Goal: Check status: Check status

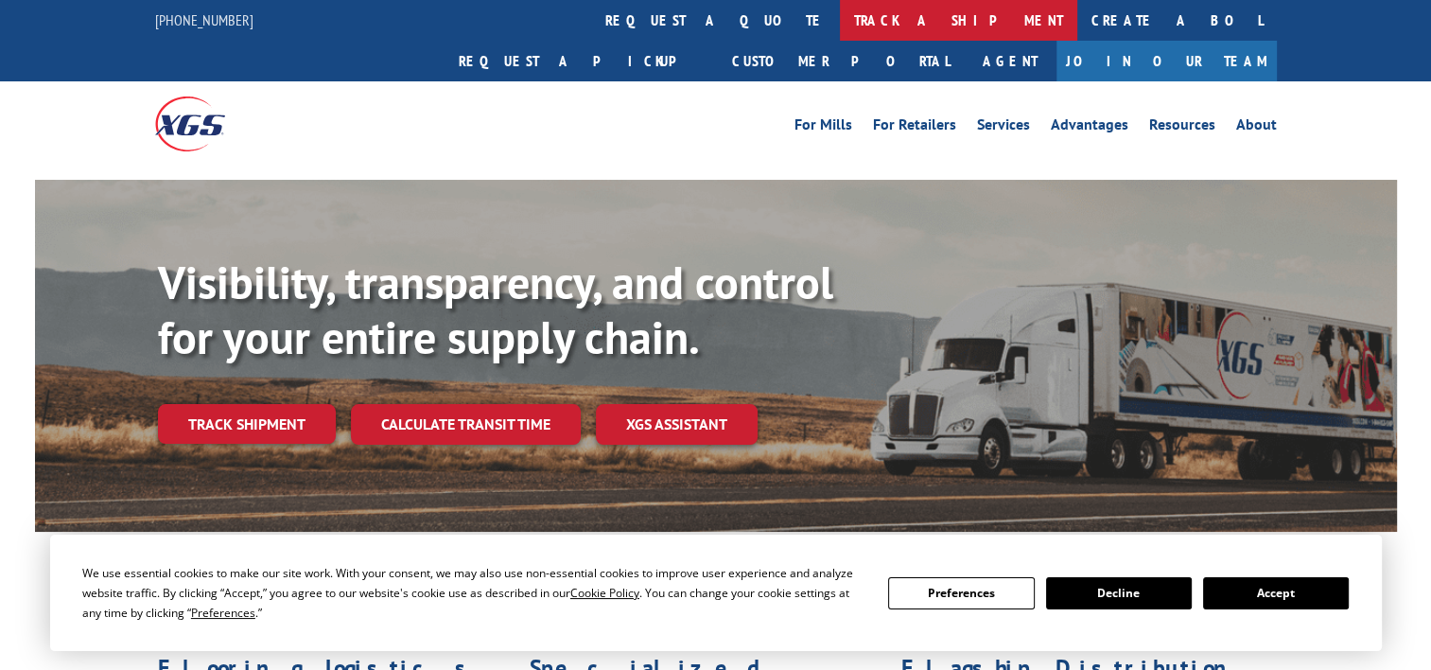
click at [840, 18] on link "track a shipment" at bounding box center [958, 20] width 237 height 41
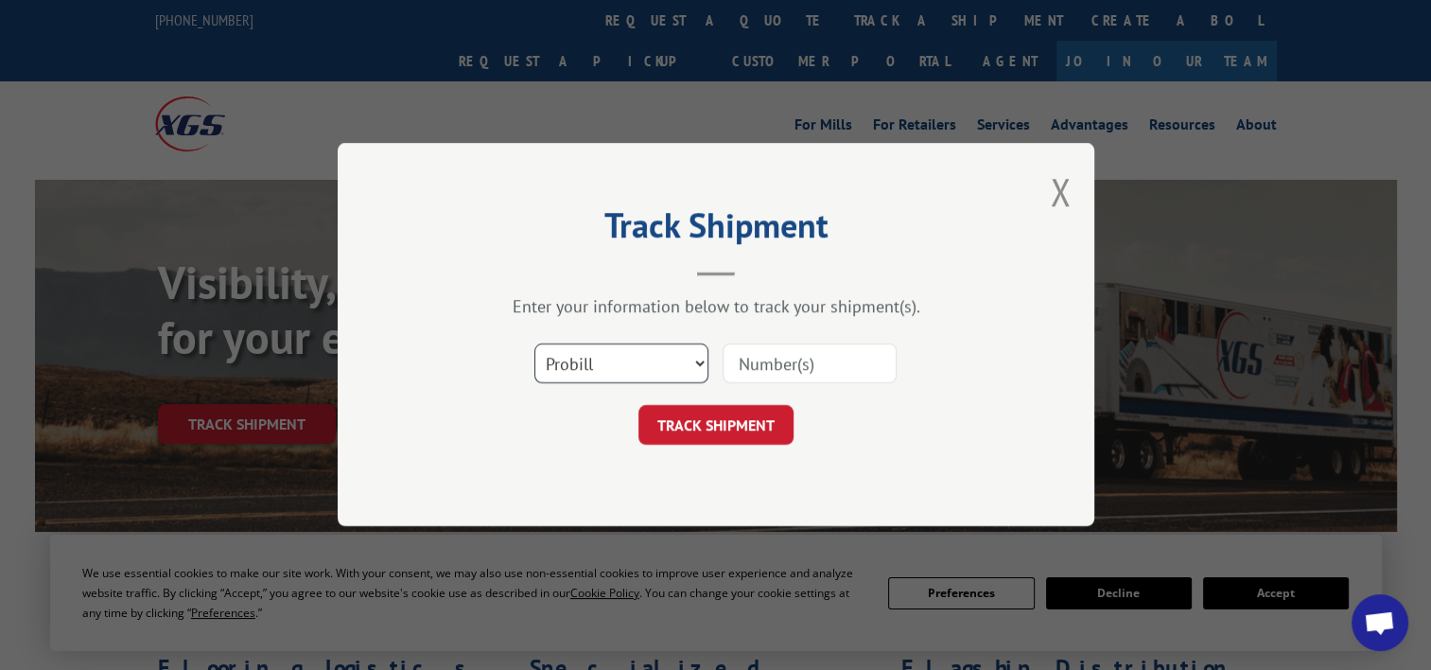
click at [639, 359] on select "Select category... Probill BOL PO" at bounding box center [621, 364] width 174 height 40
select select "po"
click at [534, 344] on select "Select category... Probill BOL PO" at bounding box center [621, 364] width 174 height 40
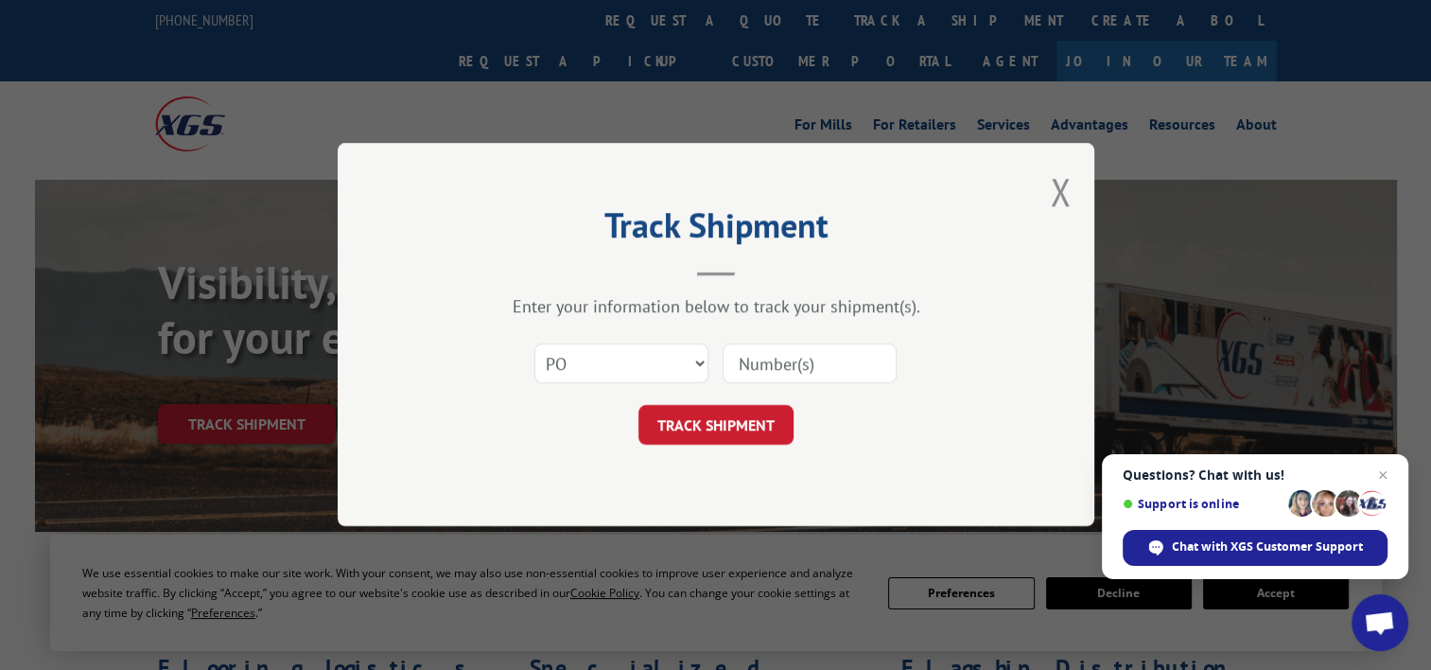
click at [801, 368] on input at bounding box center [809, 364] width 174 height 40
paste input "19517805"
type input "19517805"
click button "TRACK SHIPMENT" at bounding box center [715, 426] width 155 height 40
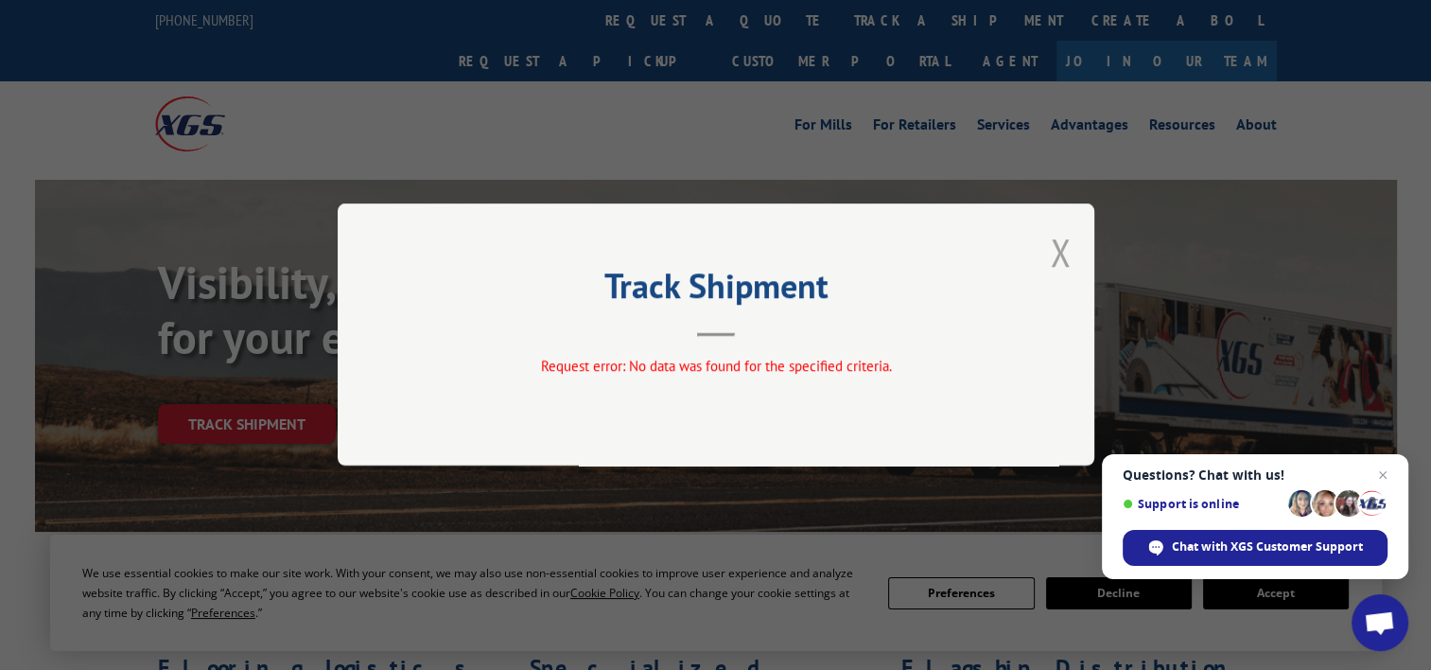
click at [1053, 249] on button "Close modal" at bounding box center [1060, 252] width 21 height 50
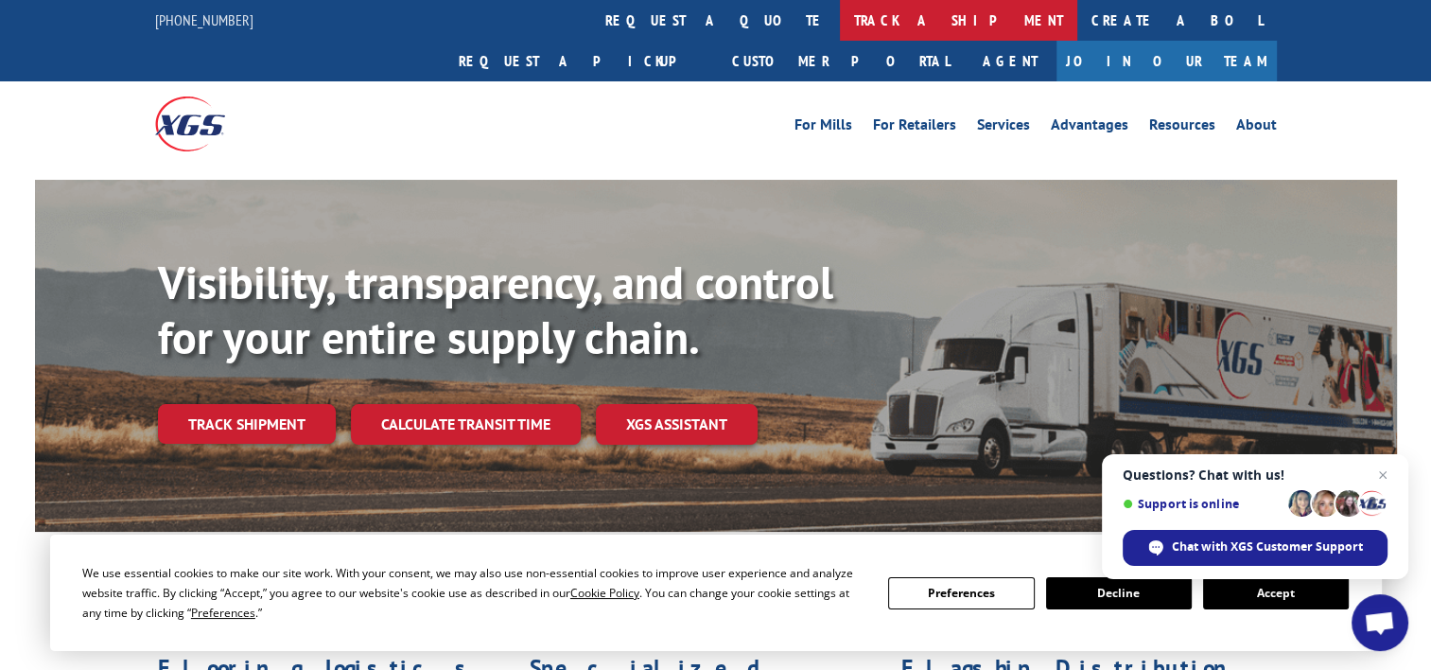
click at [840, 26] on link "track a shipment" at bounding box center [958, 20] width 237 height 41
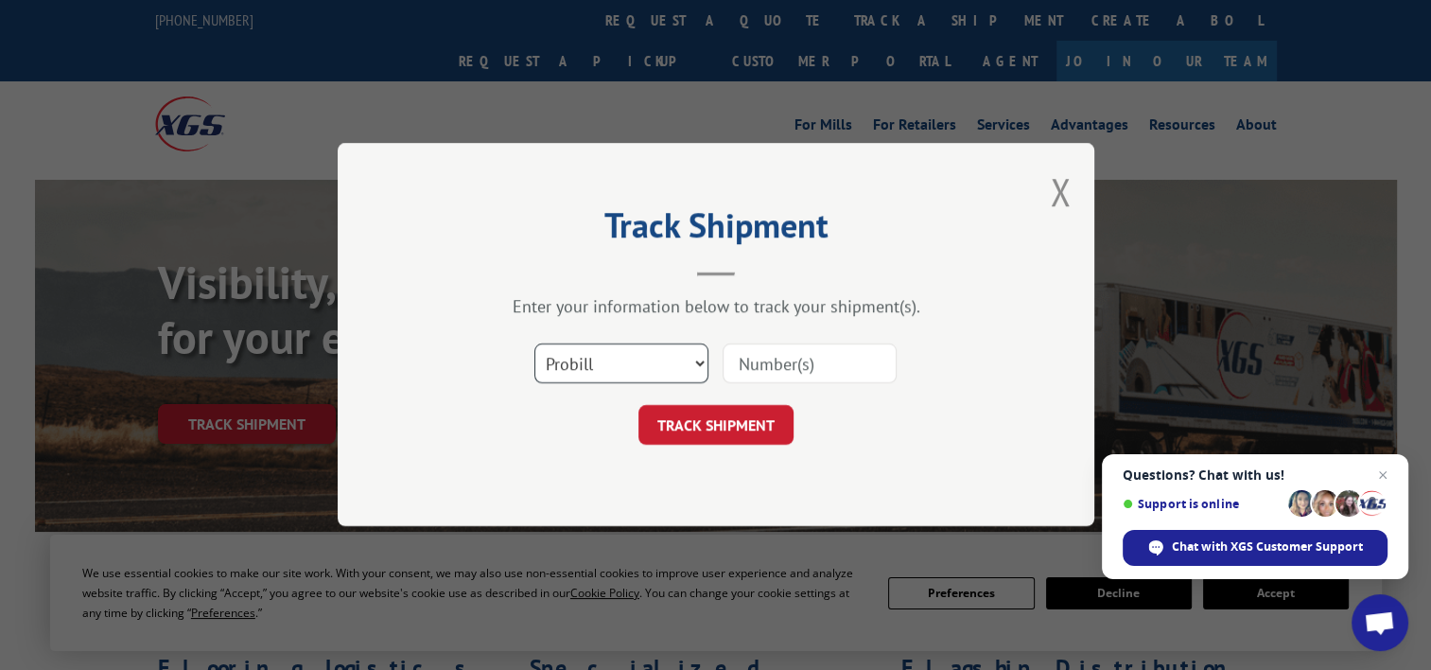
click at [673, 357] on select "Select category... Probill BOL PO" at bounding box center [621, 364] width 174 height 40
select select "po"
click at [534, 344] on select "Select category... Probill BOL PO" at bounding box center [621, 364] width 174 height 40
click at [757, 367] on input at bounding box center [809, 364] width 174 height 40
paste input "20506818"
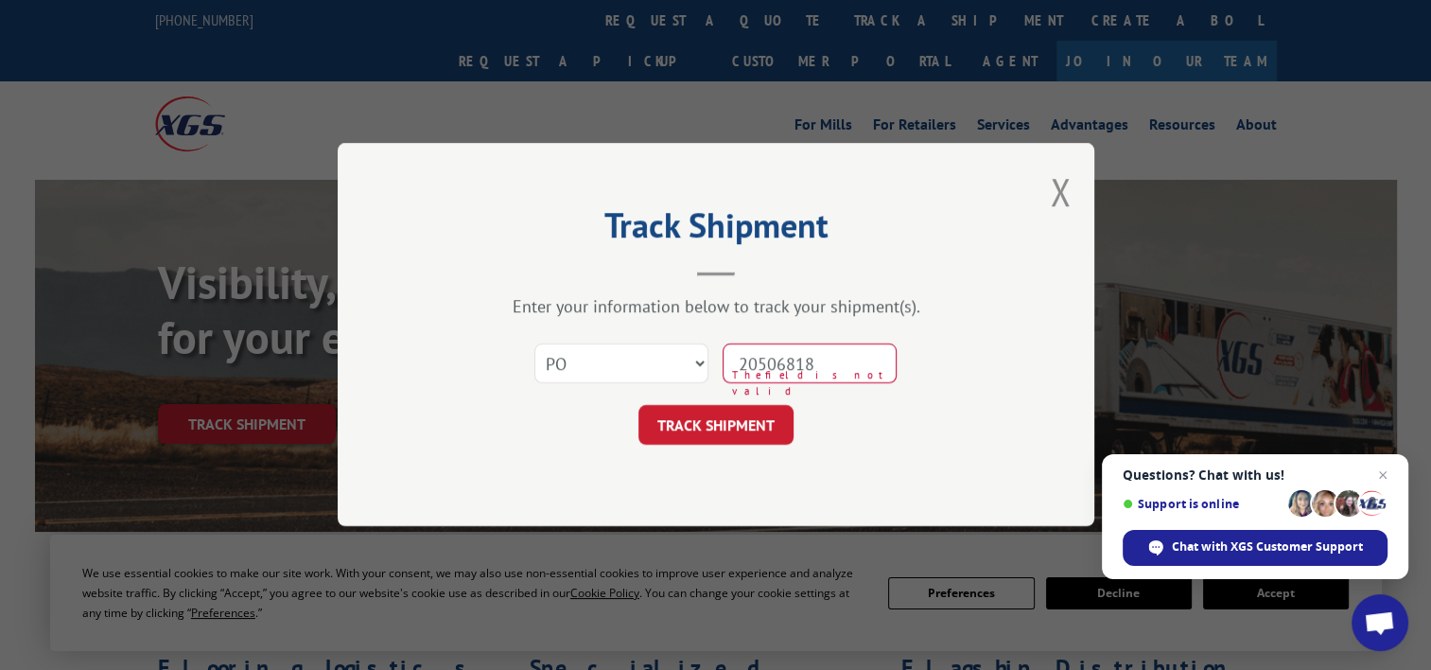
type input "20506818"
click button "TRACK SHIPMENT" at bounding box center [715, 426] width 155 height 40
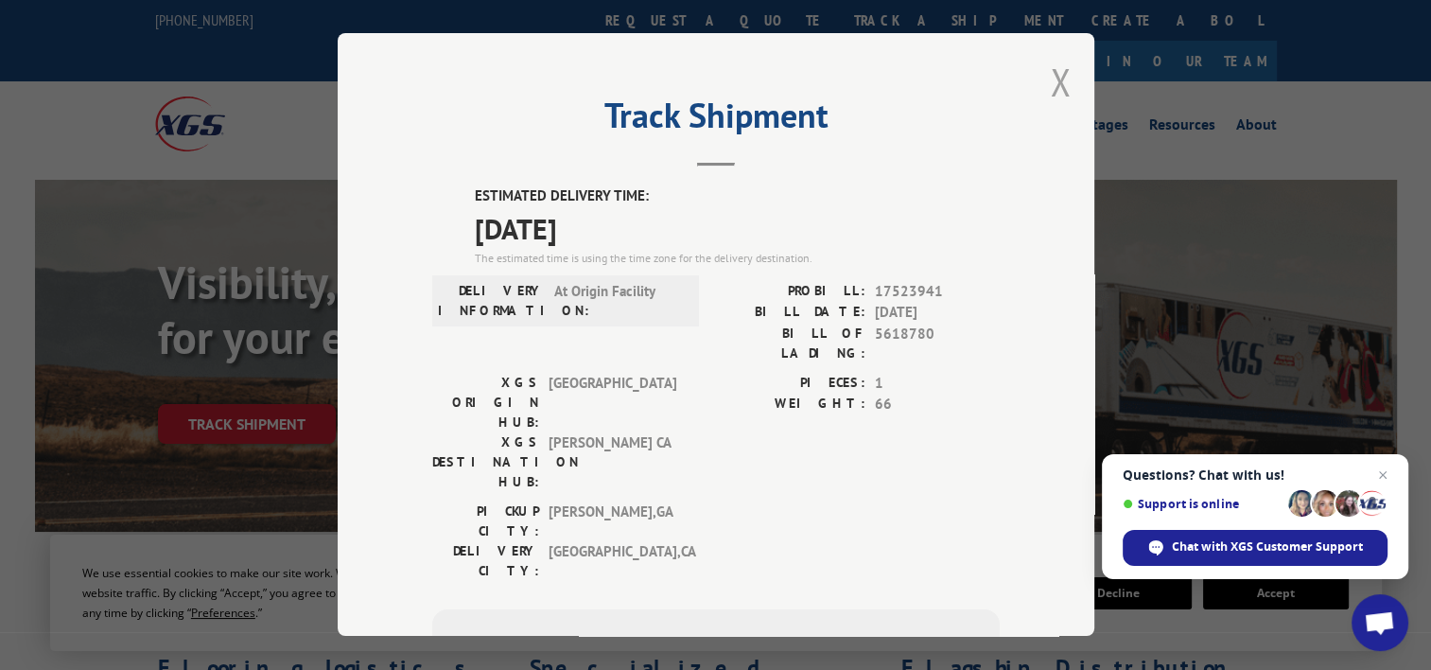
click at [1054, 83] on button "Close modal" at bounding box center [1060, 82] width 21 height 50
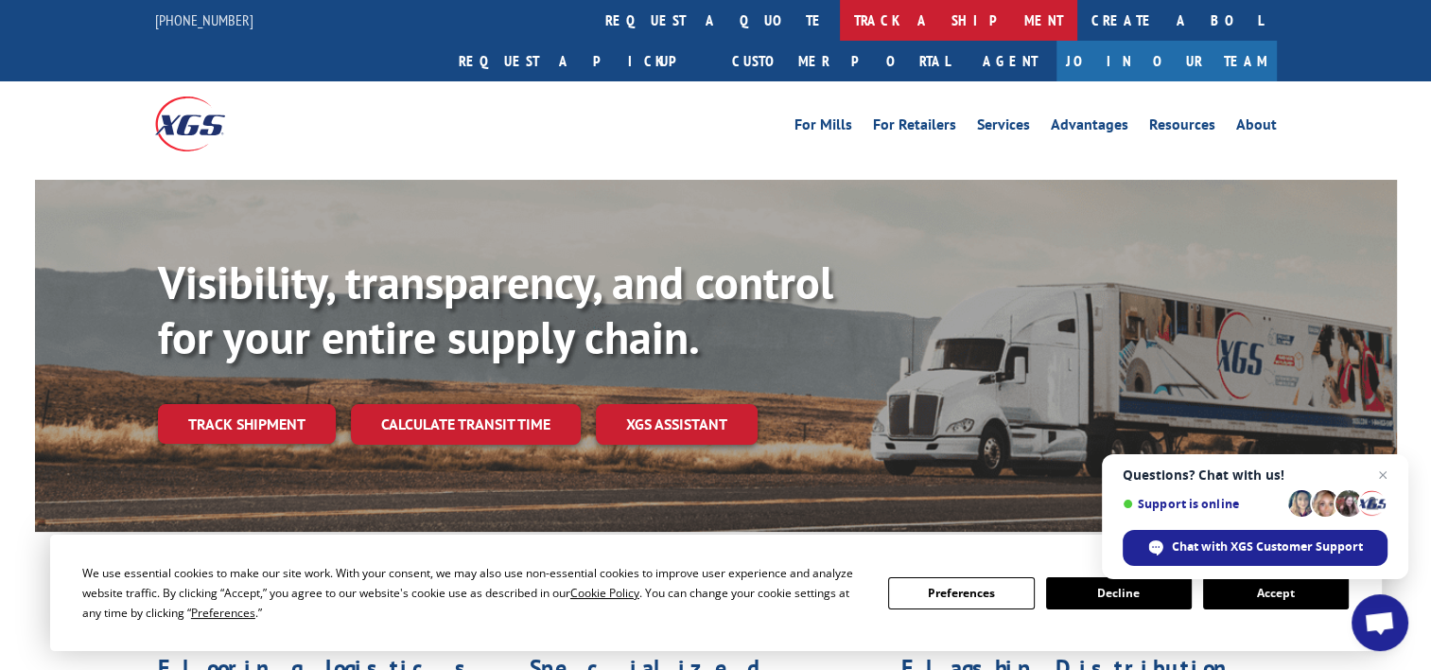
click at [840, 39] on link "track a shipment" at bounding box center [958, 20] width 237 height 41
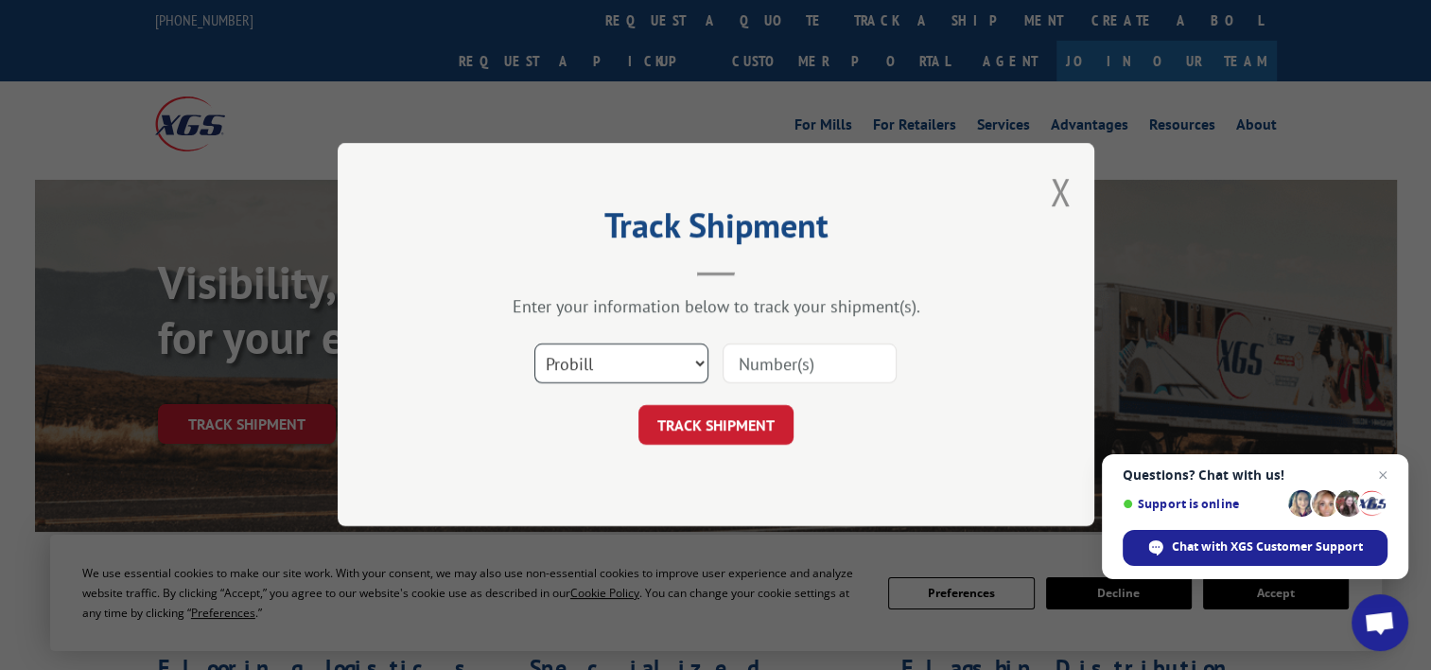
click at [615, 360] on select "Select category... Probill BOL PO" at bounding box center [621, 364] width 174 height 40
select select "po"
click at [534, 344] on select "Select category... Probill BOL PO" at bounding box center [621, 364] width 174 height 40
click at [773, 374] on input at bounding box center [809, 364] width 174 height 40
paste input "20505420"
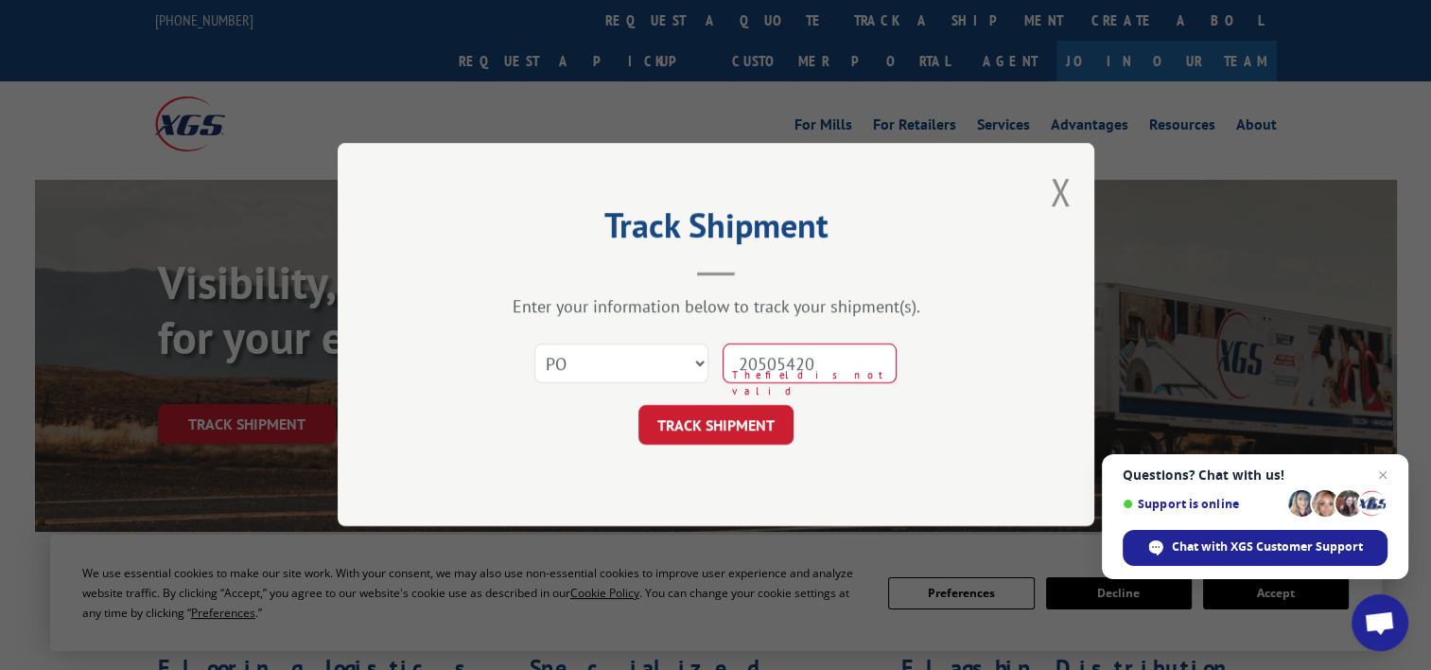
type input "20505420"
click button "TRACK SHIPMENT" at bounding box center [715, 426] width 155 height 40
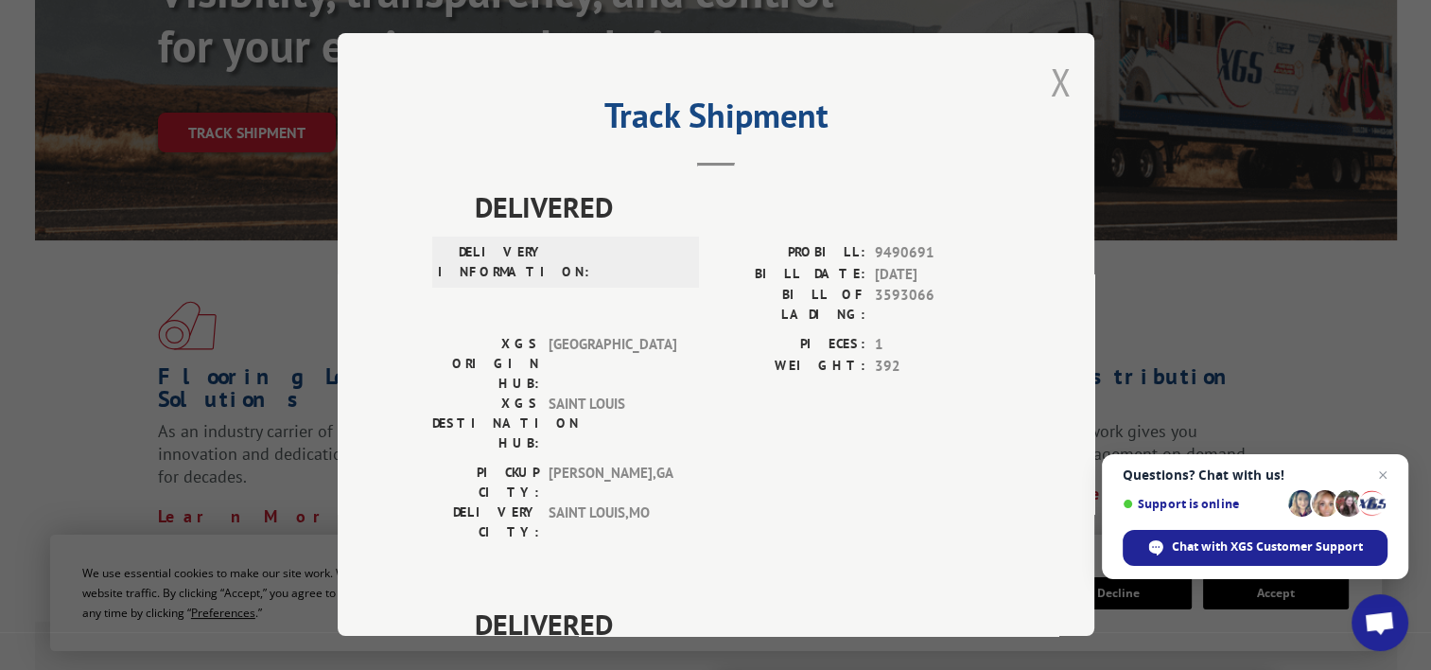
click at [1050, 89] on button "Close modal" at bounding box center [1060, 82] width 21 height 50
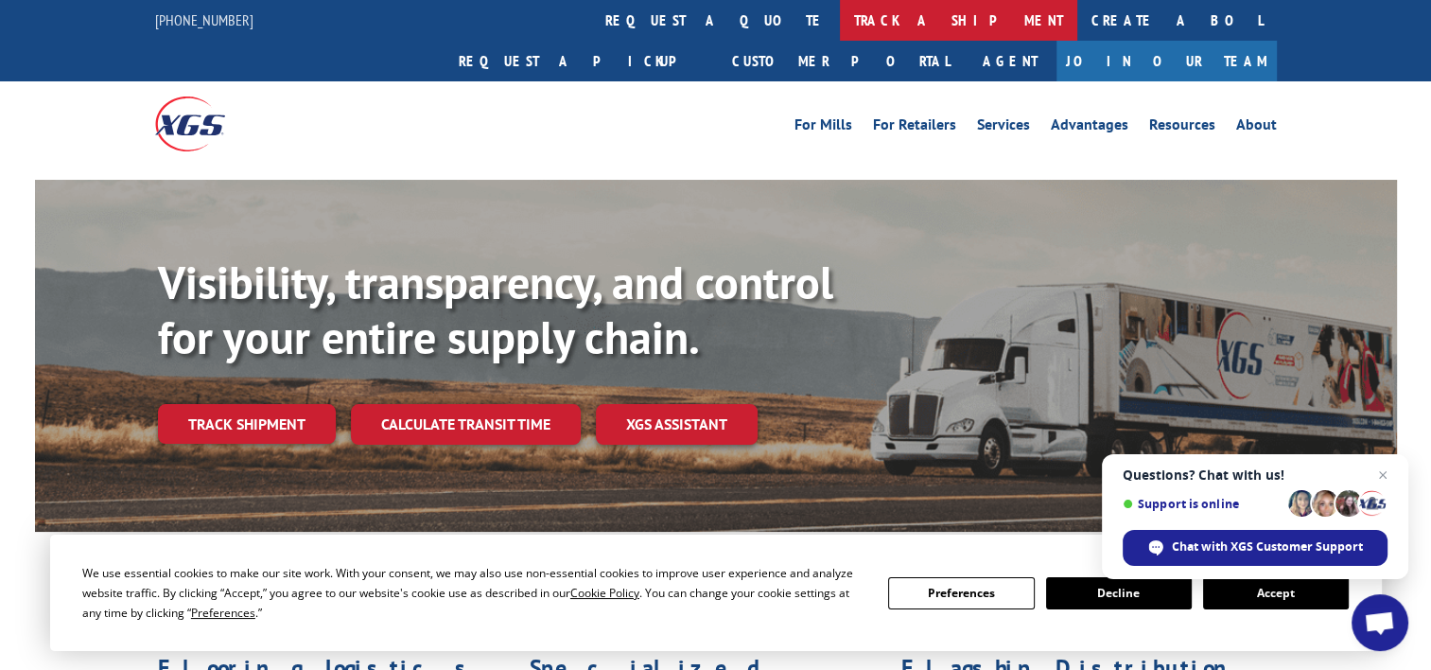
click at [840, 11] on link "track a shipment" at bounding box center [958, 20] width 237 height 41
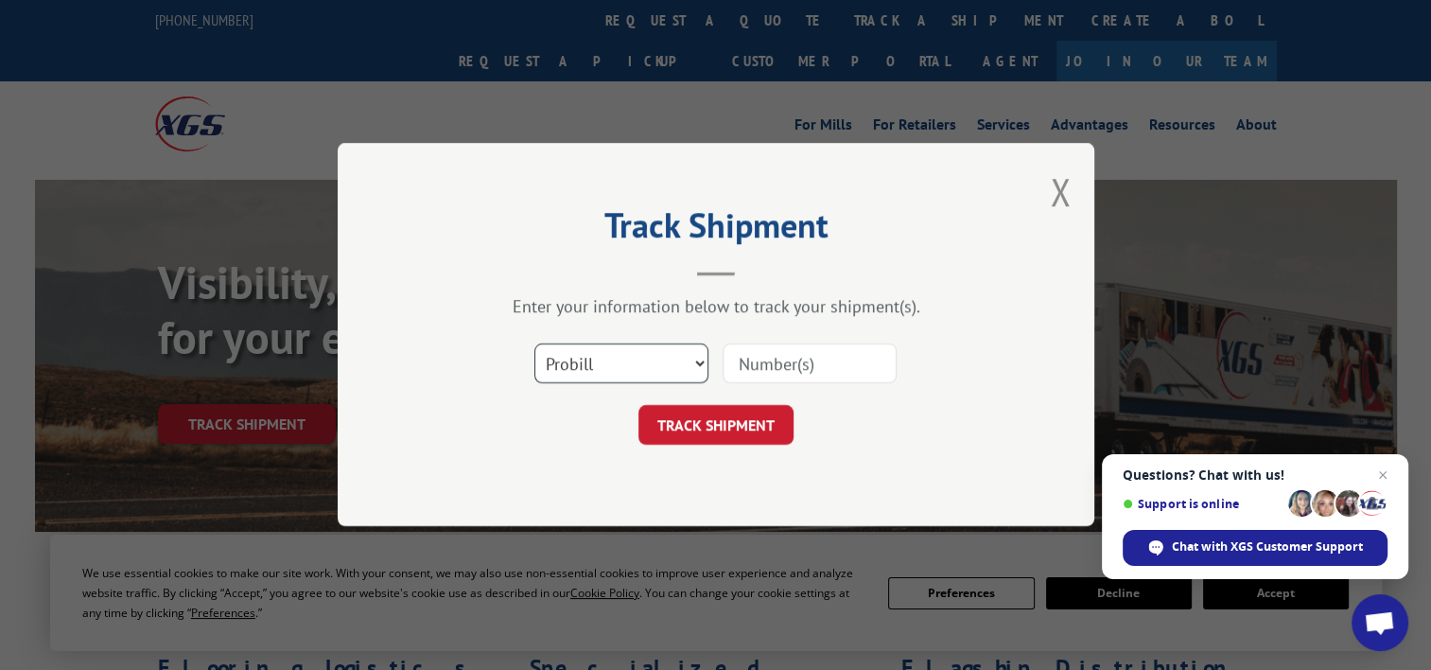
click at [674, 366] on select "Select category... Probill BOL PO" at bounding box center [621, 364] width 174 height 40
select select "po"
click at [534, 344] on select "Select category... Probill BOL PO" at bounding box center [621, 364] width 174 height 40
click at [779, 367] on input at bounding box center [809, 364] width 174 height 40
paste input "69518388"
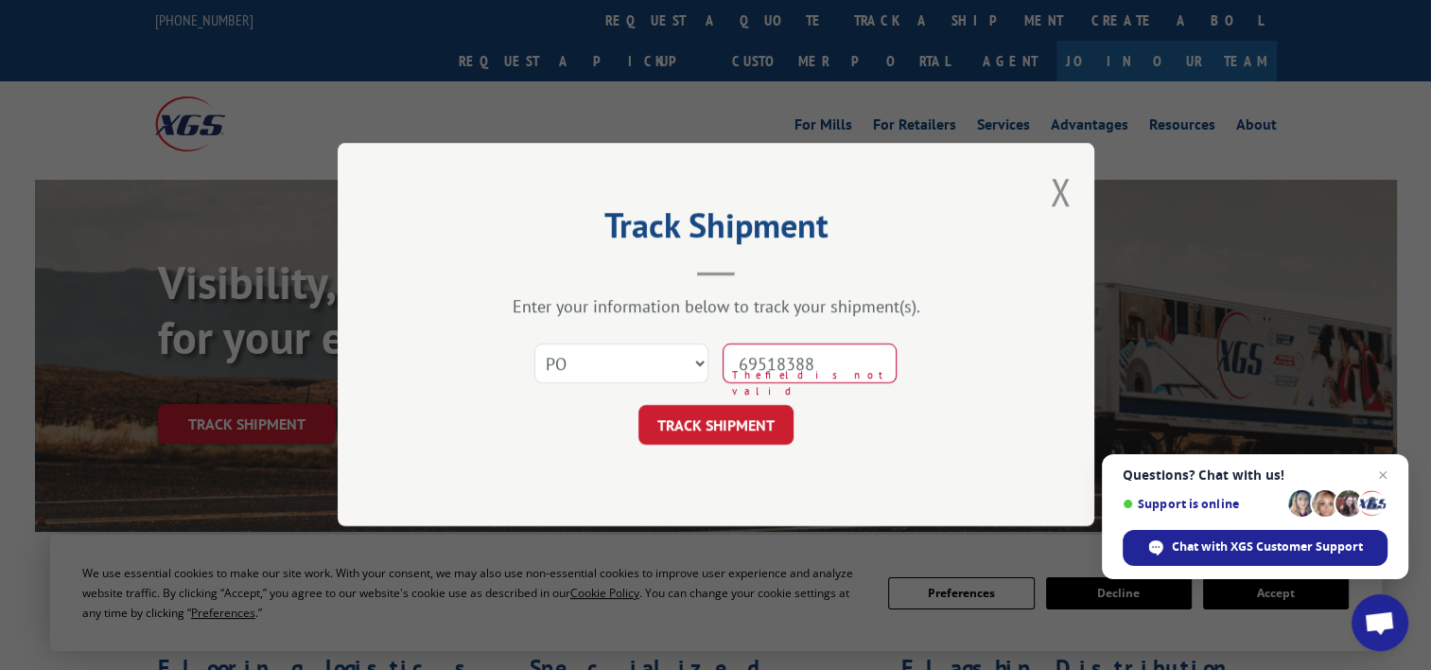
type input "69518388"
click button "TRACK SHIPMENT" at bounding box center [715, 426] width 155 height 40
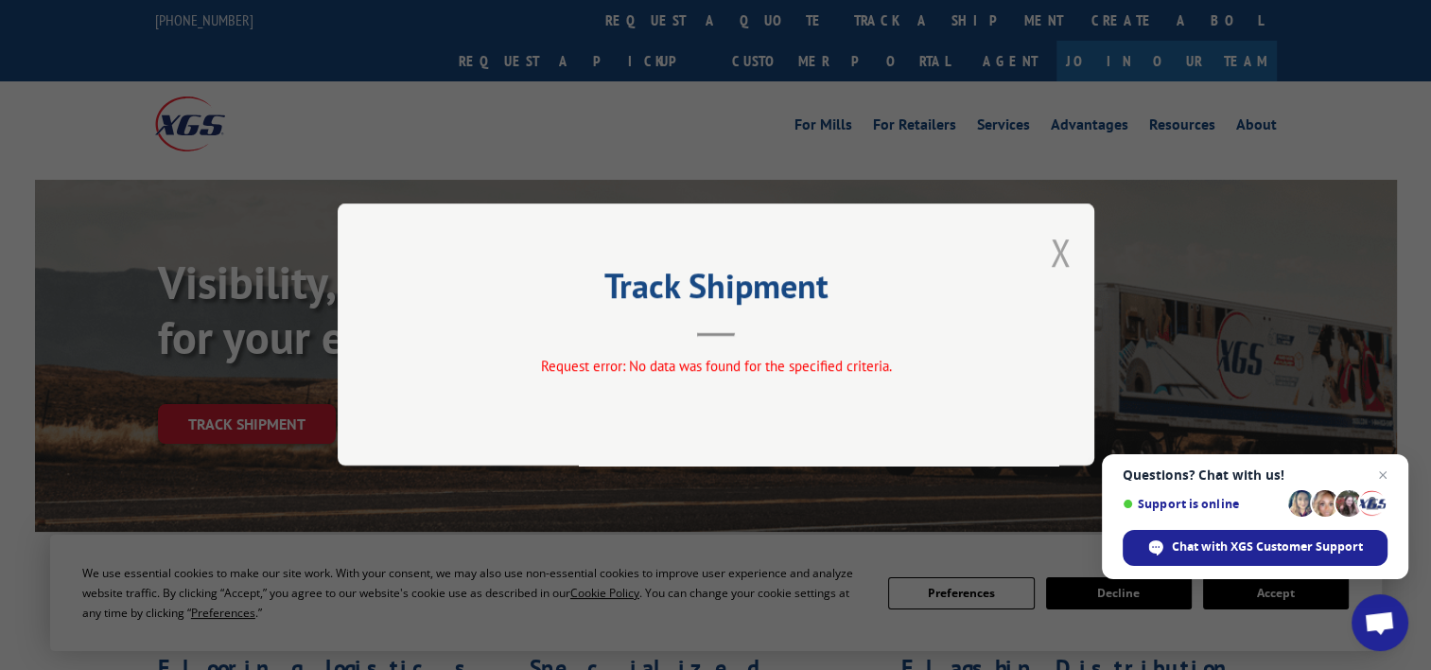
click at [1054, 257] on button "Close modal" at bounding box center [1060, 252] width 21 height 50
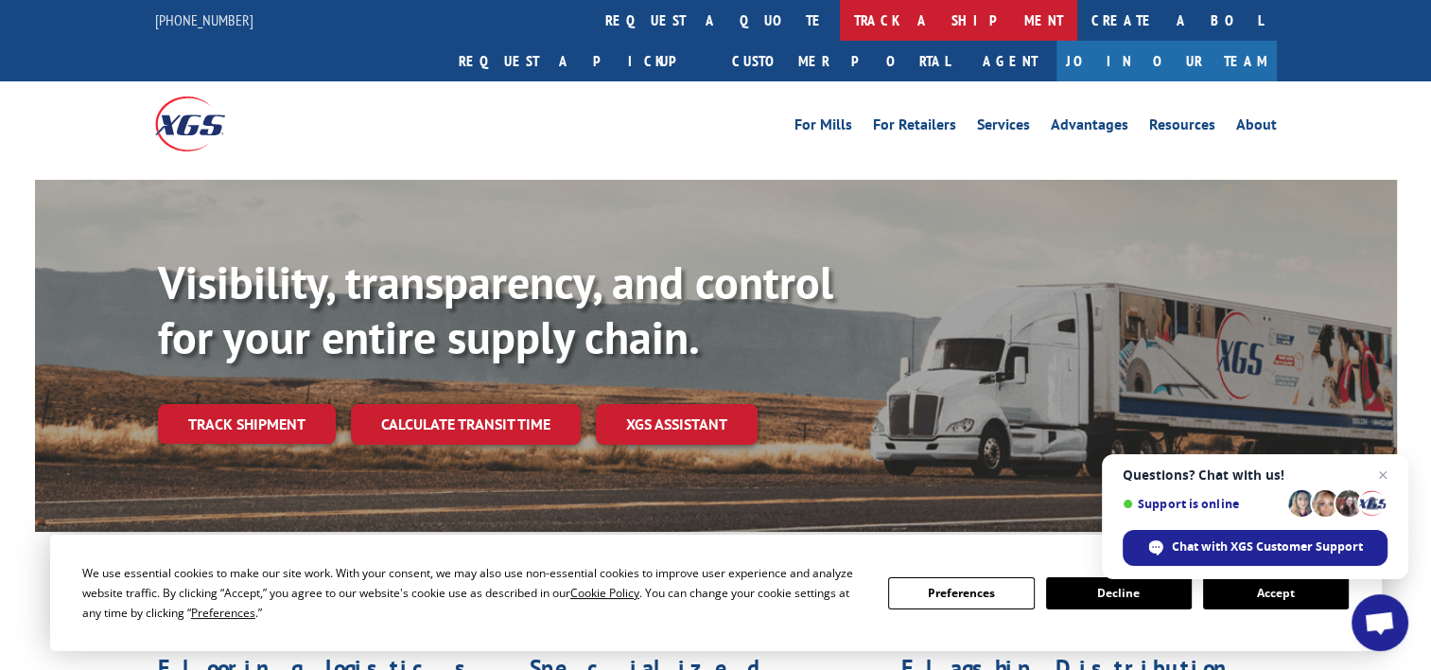
click at [840, 34] on link "track a shipment" at bounding box center [958, 20] width 237 height 41
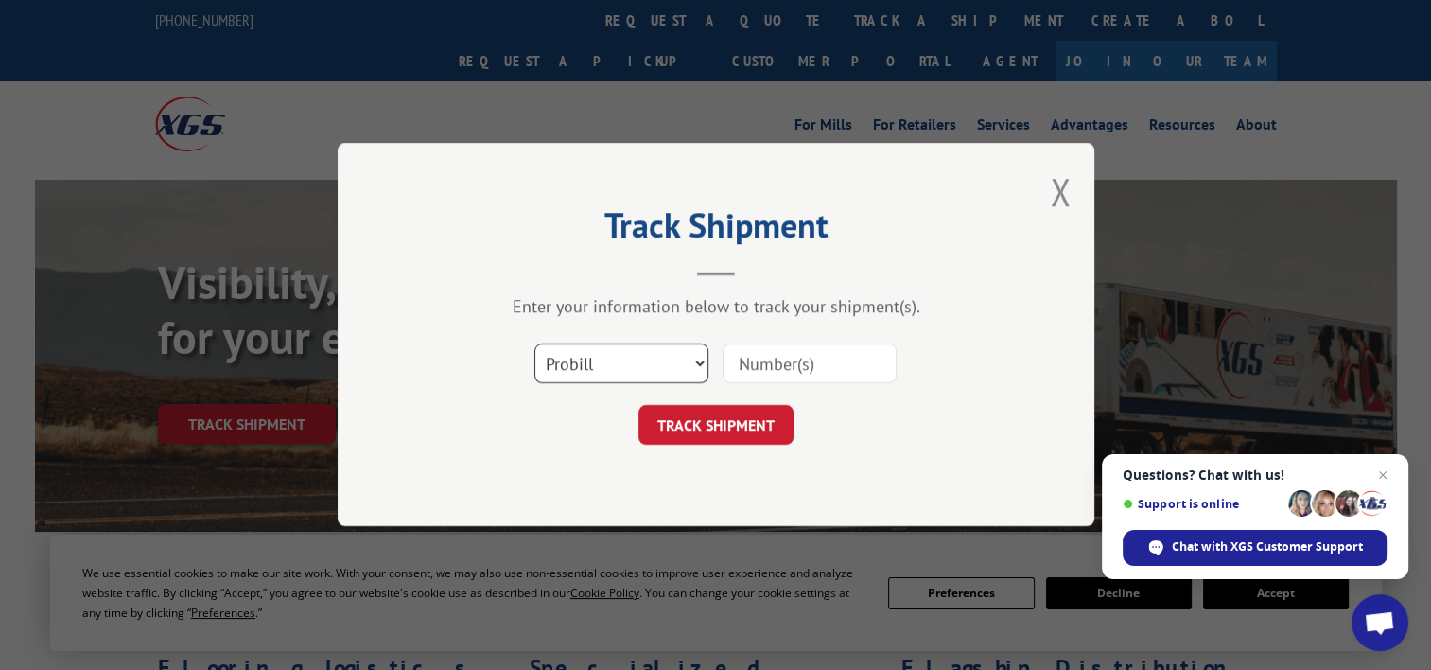
click at [617, 371] on select "Select category... Probill BOL PO" at bounding box center [621, 364] width 174 height 40
select select "po"
click at [534, 344] on select "Select category... Probill BOL PO" at bounding box center [621, 364] width 174 height 40
click at [806, 374] on input at bounding box center [809, 364] width 174 height 40
paste input "71529022"
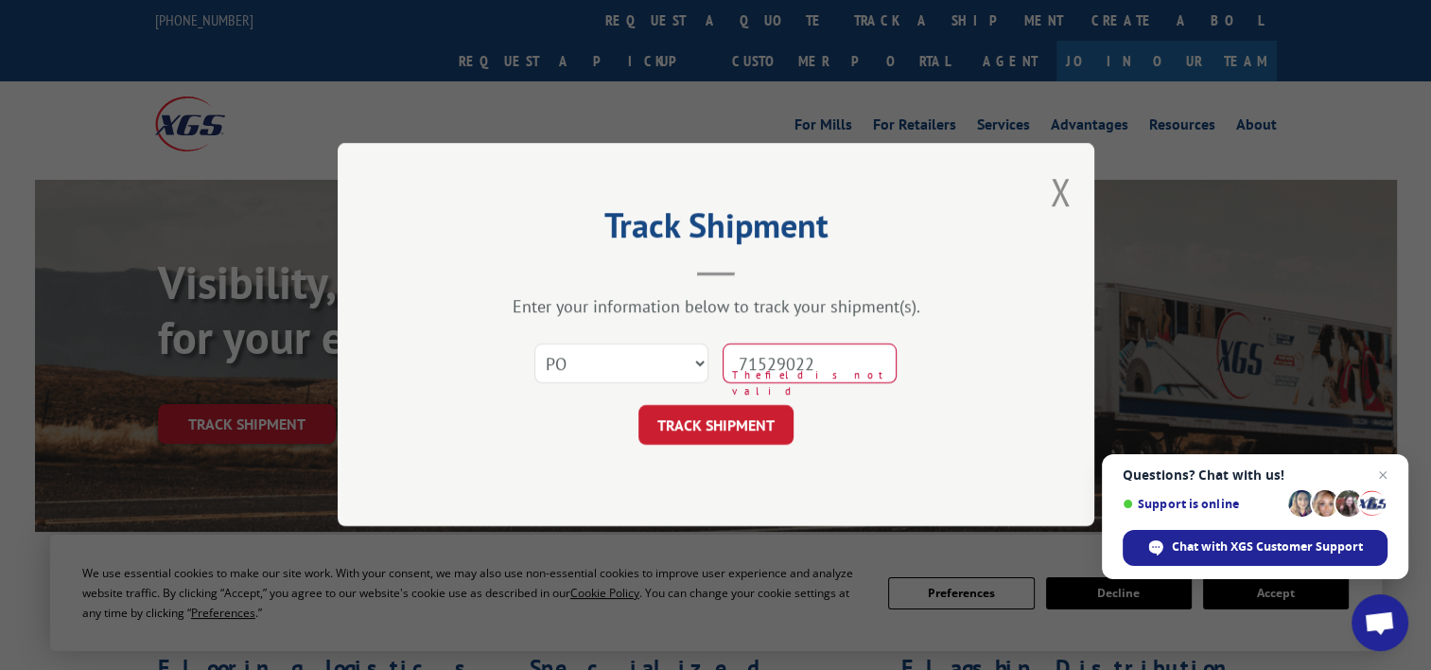
type input "71529022"
click button "TRACK SHIPMENT" at bounding box center [715, 426] width 155 height 40
